Goal: Transaction & Acquisition: Purchase product/service

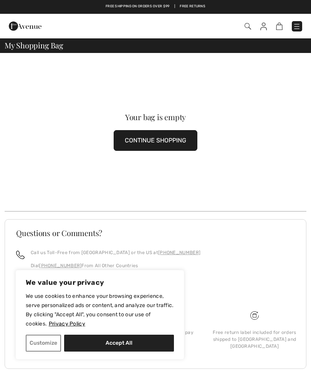
scroll to position [6, 0]
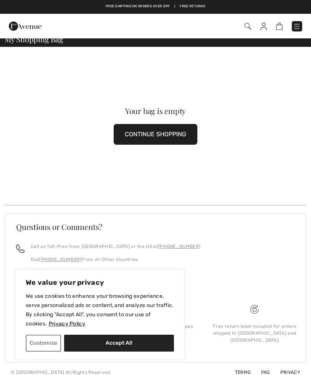
click at [128, 346] on button "Accept All" at bounding box center [119, 343] width 110 height 17
checkbox input "true"
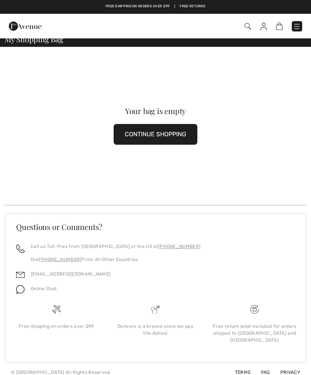
click at [176, 134] on button "CONTINUE SHOPPING" at bounding box center [156, 134] width 84 height 21
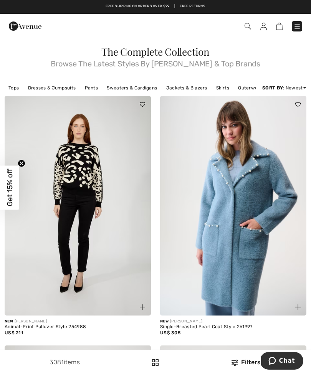
click at [12, 185] on span "Get 15% off" at bounding box center [9, 188] width 9 height 38
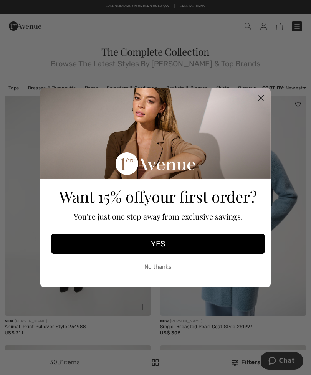
click at [177, 246] on button "YES" at bounding box center [157, 244] width 213 height 20
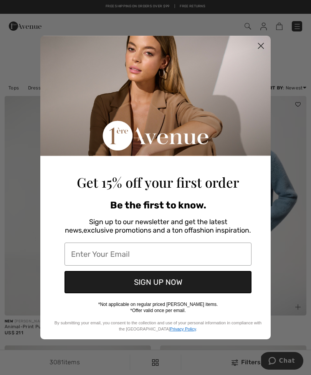
click at [151, 250] on input "Enter Your Email" at bounding box center [158, 254] width 187 height 23
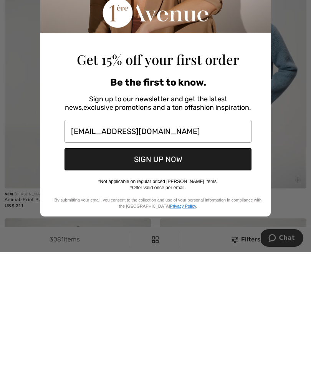
type input "rrosenfeldaburrow@ymail.com"
click at [175, 271] on button "SIGN UP NOW" at bounding box center [158, 282] width 187 height 22
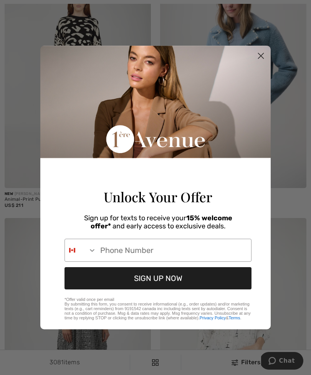
click at [261, 50] on circle "Close dialog" at bounding box center [261, 56] width 13 height 13
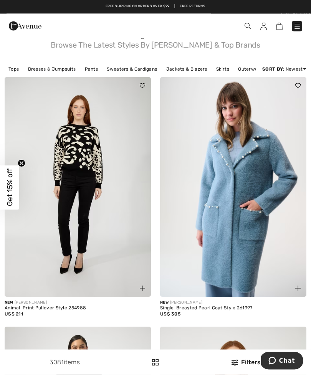
scroll to position [0, 0]
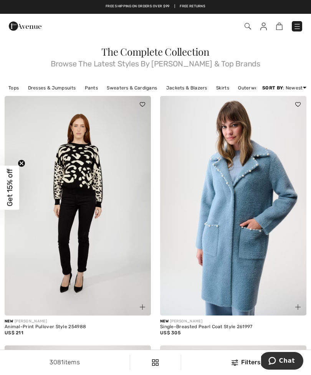
click at [189, 89] on link "Jackets & Blazers" at bounding box center [186, 88] width 49 height 10
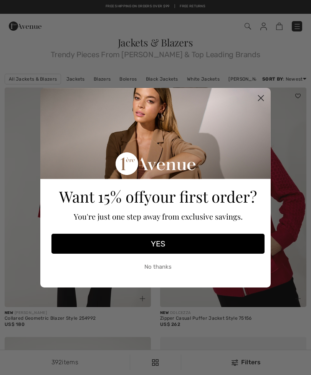
checkbox input "true"
click at [261, 104] on circle "Close dialog" at bounding box center [261, 97] width 13 height 13
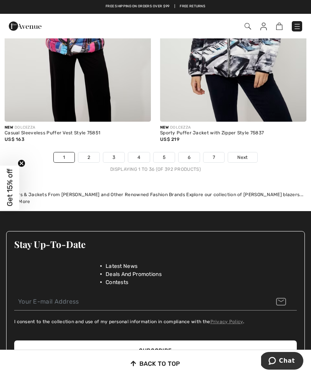
scroll to position [4686, 0]
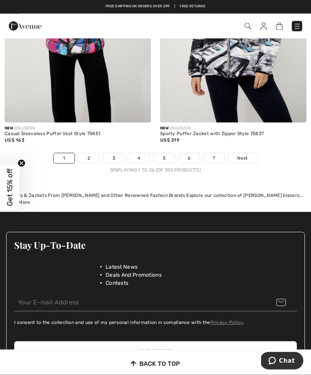
click at [93, 154] on link "2" at bounding box center [88, 159] width 21 height 10
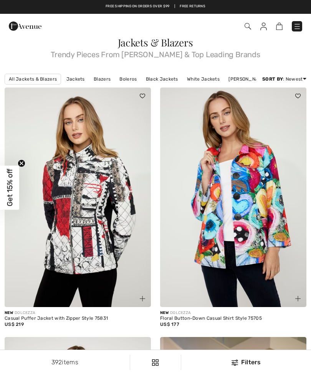
checkbox input "true"
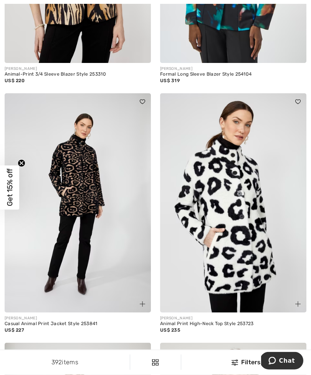
scroll to position [2319, 0]
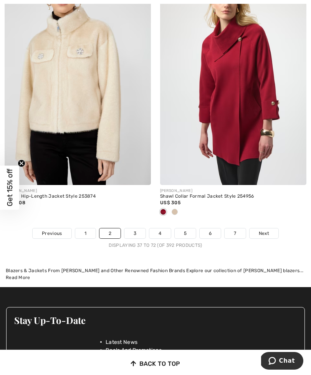
click at [131, 230] on link "3" at bounding box center [134, 234] width 21 height 10
click at [134, 229] on link "3" at bounding box center [134, 234] width 21 height 10
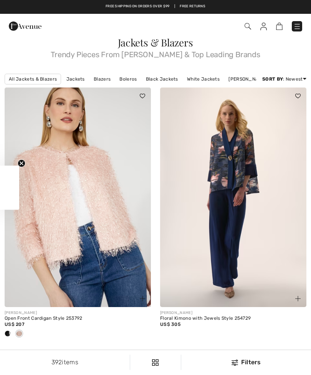
checkbox input "true"
click at [248, 28] on img at bounding box center [248, 26] width 7 height 7
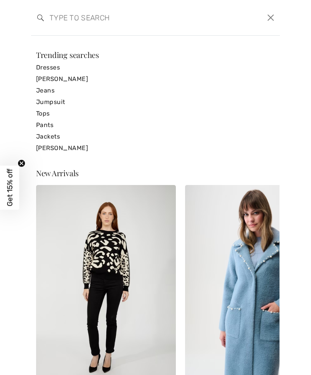
click at [81, 22] on input "search" at bounding box center [129, 17] width 171 height 23
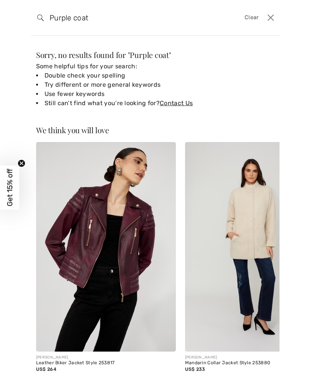
type input "Purple coat"
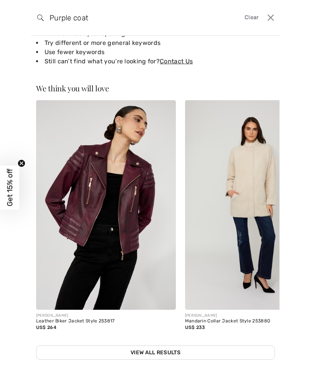
scroll to position [41, 0]
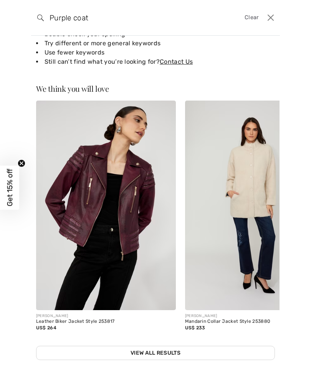
click at [167, 352] on link "View All Results" at bounding box center [155, 353] width 239 height 14
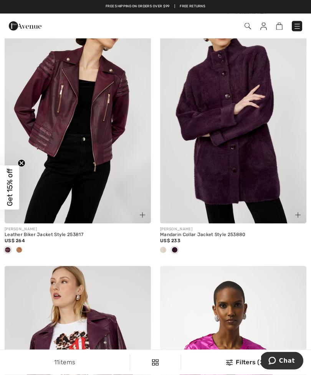
scroll to position [69, 0]
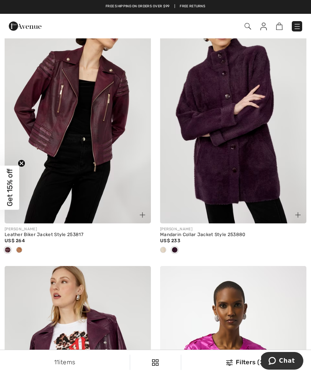
click at [262, 168] on img at bounding box center [233, 114] width 146 height 220
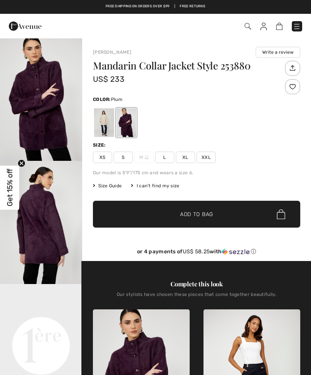
checkbox input "true"
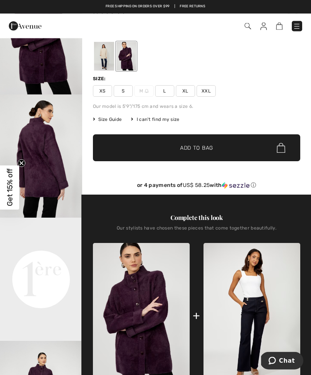
scroll to position [64, 0]
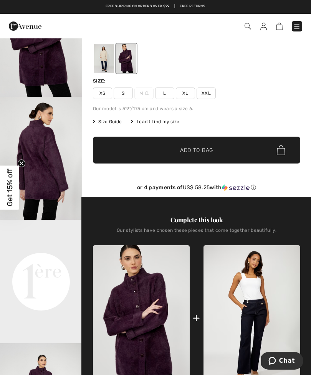
click at [167, 96] on span "L" at bounding box center [164, 94] width 19 height 12
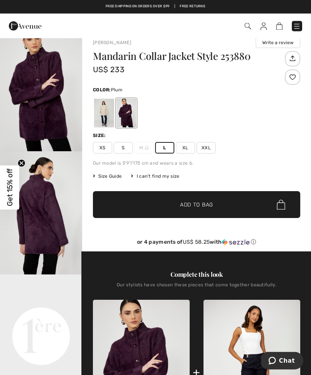
scroll to position [0, 0]
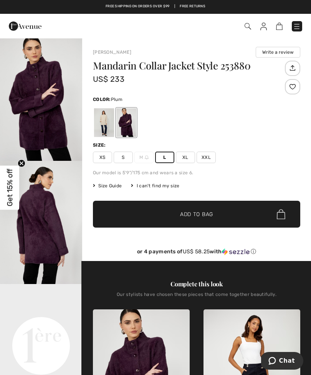
click at [183, 157] on span "XL" at bounding box center [185, 158] width 19 height 12
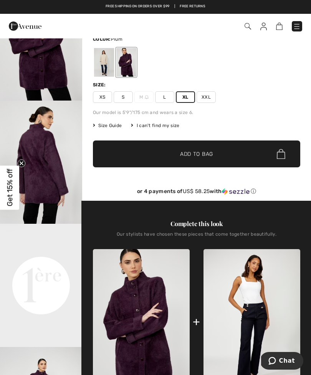
scroll to position [60, 0]
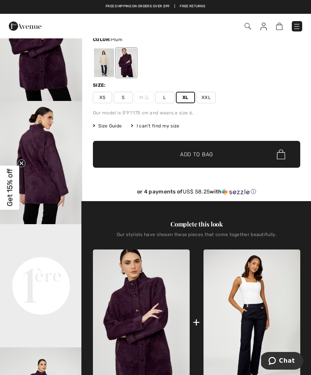
click at [110, 127] on span "Size Guide" at bounding box center [107, 126] width 29 height 7
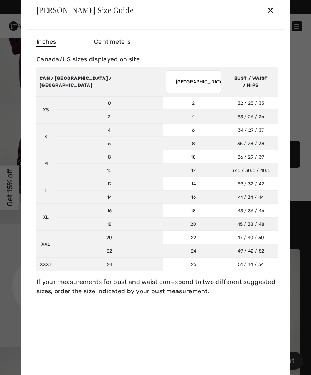
click at [274, 5] on div "✕" at bounding box center [271, 10] width 8 height 16
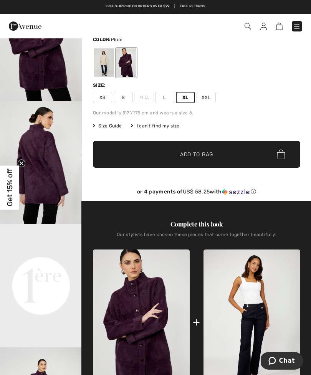
click at [273, 14] on div "Checkout" at bounding box center [155, 26] width 311 height 25
click at [167, 102] on span "L" at bounding box center [164, 98] width 19 height 12
